Goal: Obtain resource: Obtain resource

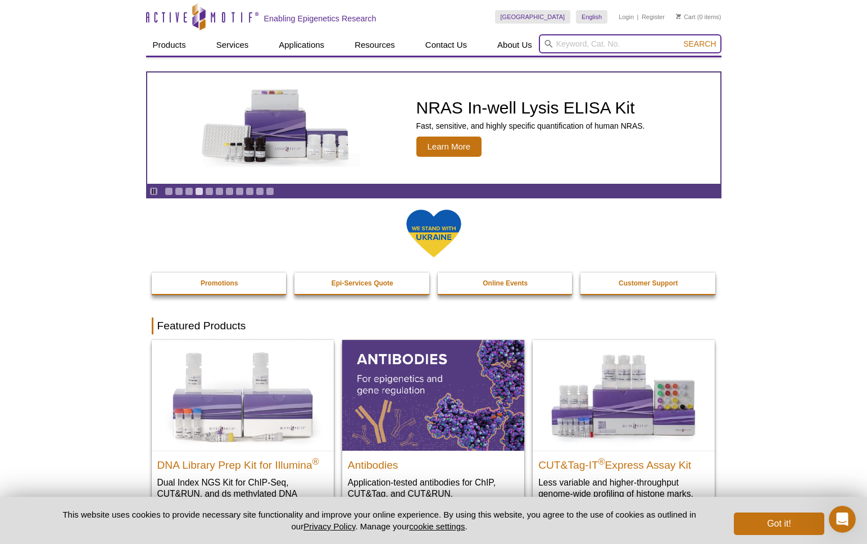
click at [584, 43] on input "search" at bounding box center [630, 43] width 183 height 19
type input "sonicator"
click at [680, 39] on button "Search" at bounding box center [699, 44] width 39 height 10
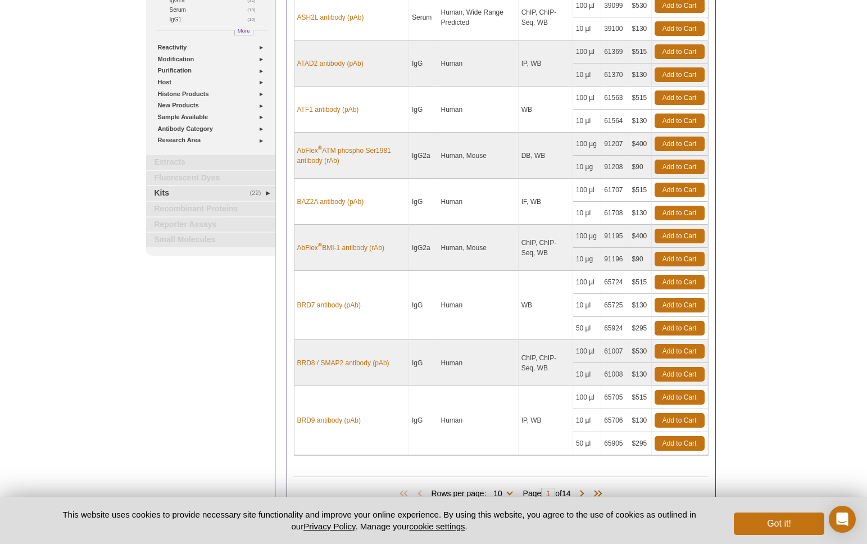
scroll to position [262, 0]
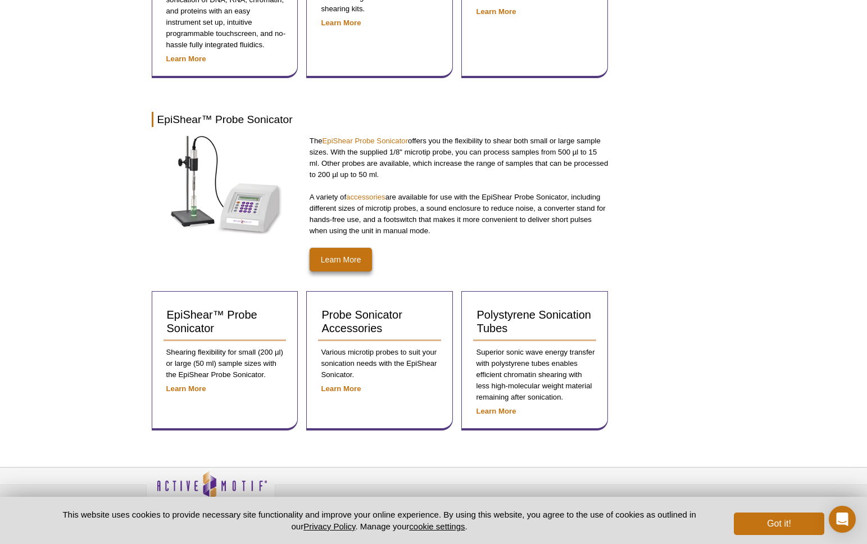
scroll to position [498, 0]
click at [340, 258] on link "Learn More" at bounding box center [341, 259] width 63 height 24
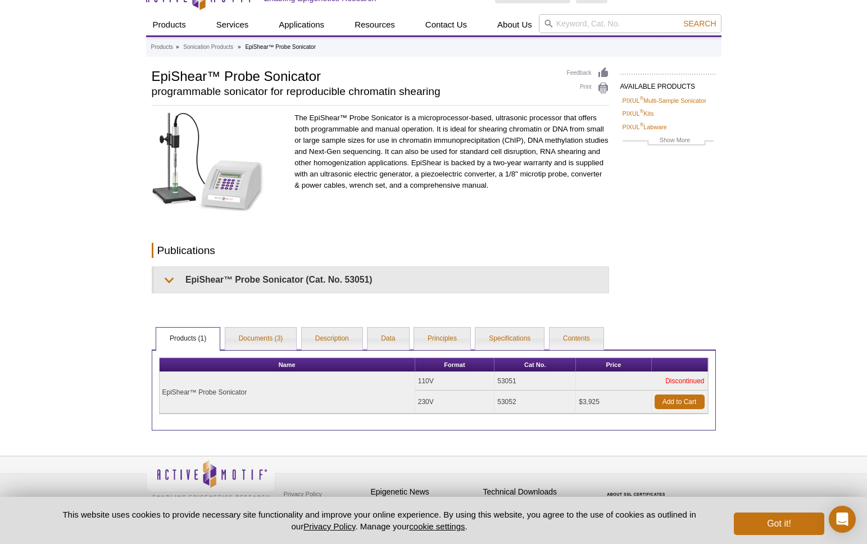
scroll to position [30, 0]
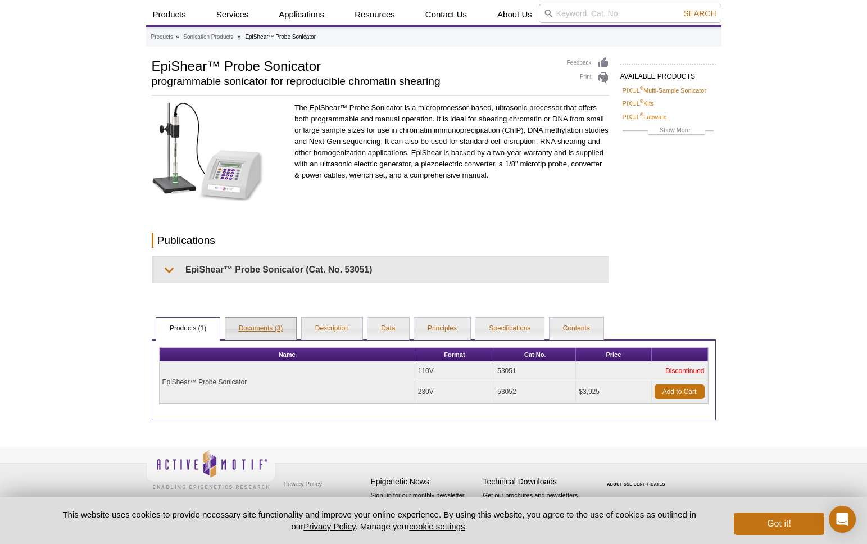
click at [255, 326] on link "Documents (3)" at bounding box center [260, 329] width 71 height 22
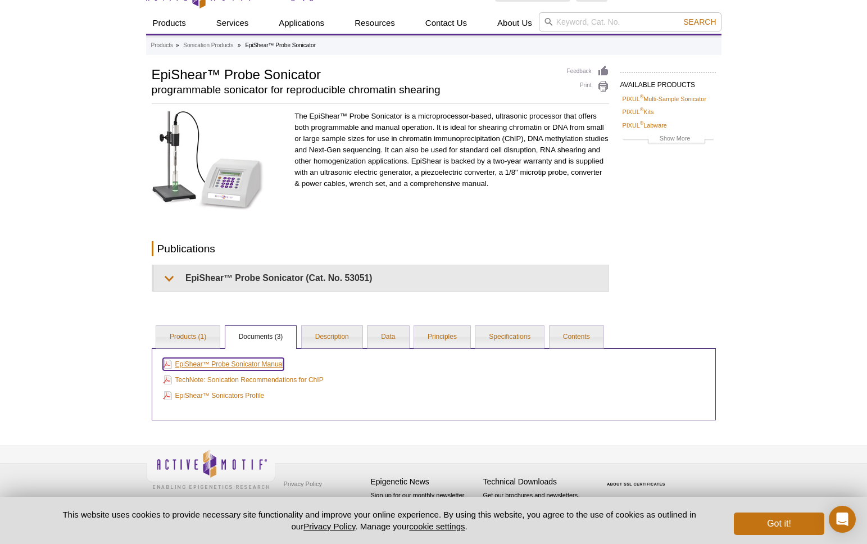
click at [262, 365] on link "EpiShear™ Probe Sonicator Manual" at bounding box center [223, 364] width 121 height 12
